Goal: Find specific page/section: Find specific page/section

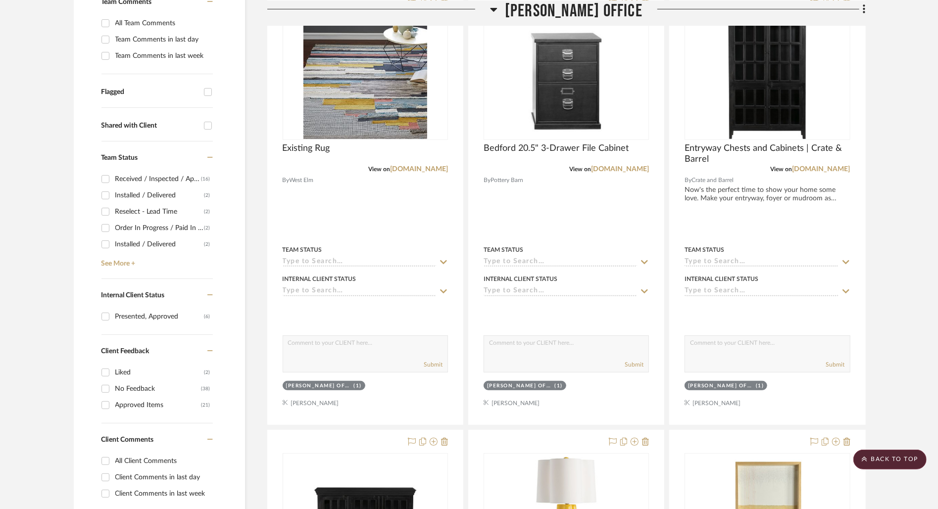
scroll to position [340, 0]
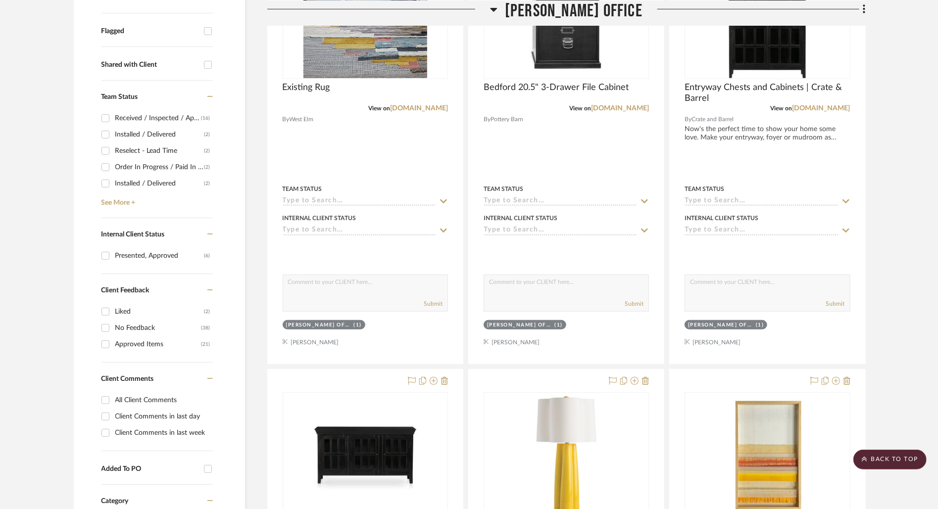
click at [167, 420] on div "Client Comments in last day" at bounding box center [162, 417] width 95 height 16
click at [113, 420] on input "Client Comments in last day" at bounding box center [106, 417] width 16 height 16
checkbox input "true"
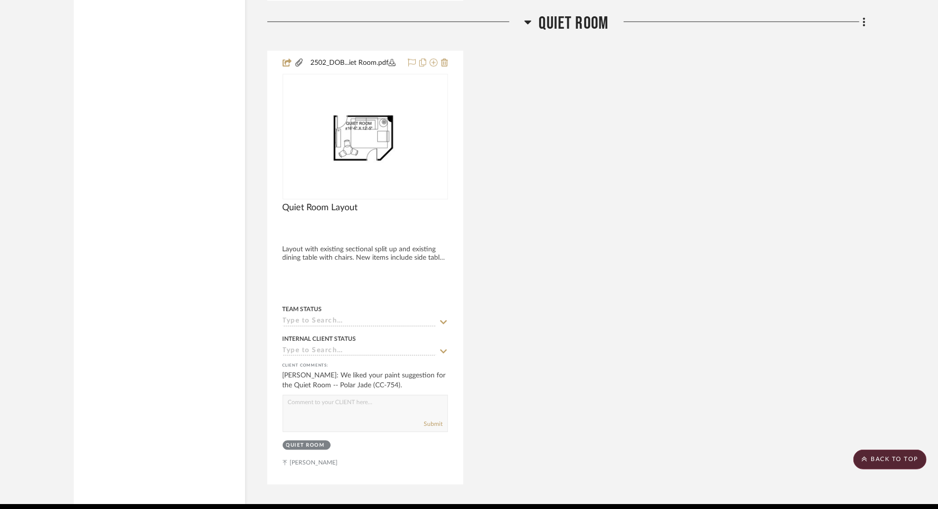
scroll to position [1693, 0]
